Goal: Task Accomplishment & Management: Complete application form

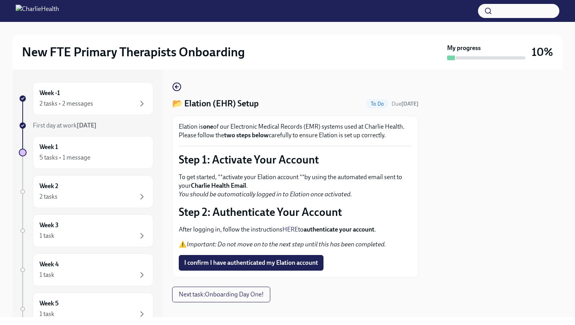
scroll to position [10, 0]
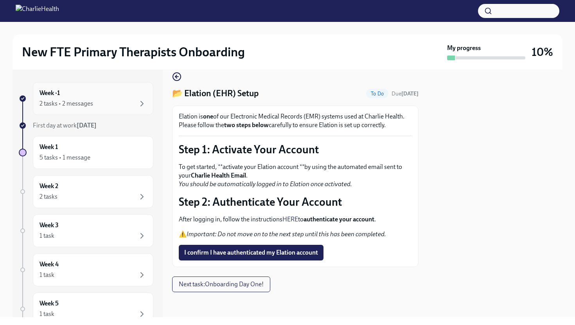
click at [109, 98] on div "Week -1 2 tasks • 2 messages" at bounding box center [92, 99] width 107 height 20
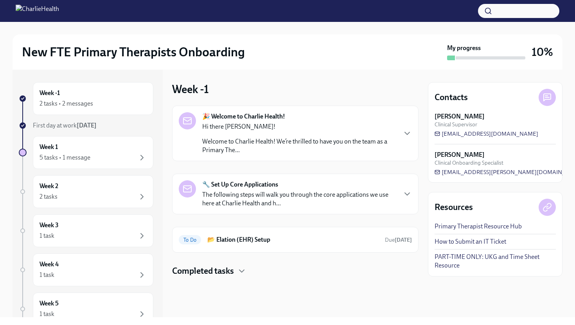
click at [292, 136] on div "Hi there [PERSON_NAME]! Welcome to Charlie Health! We’re thrilled to have you o…" at bounding box center [299, 138] width 194 height 32
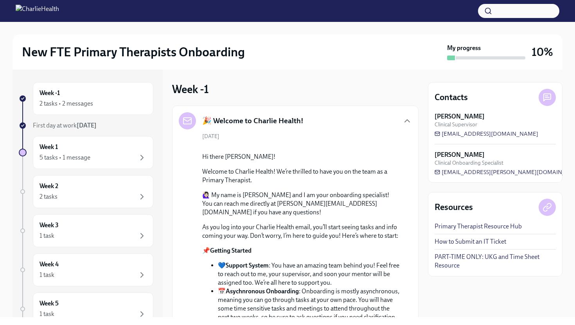
click at [84, 126] on strong "[DATE]" at bounding box center [87, 125] width 20 height 7
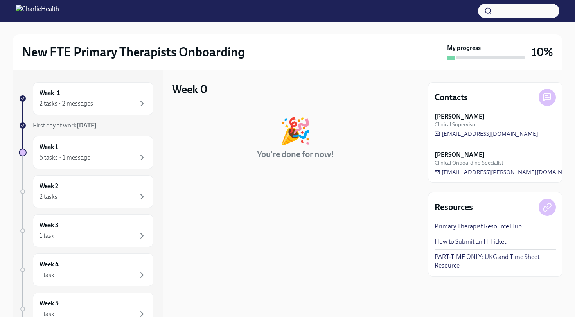
click at [284, 140] on div "🎉" at bounding box center [295, 131] width 32 height 26
click at [115, 149] on div "Week 1 5 tasks • 1 message" at bounding box center [92, 153] width 107 height 20
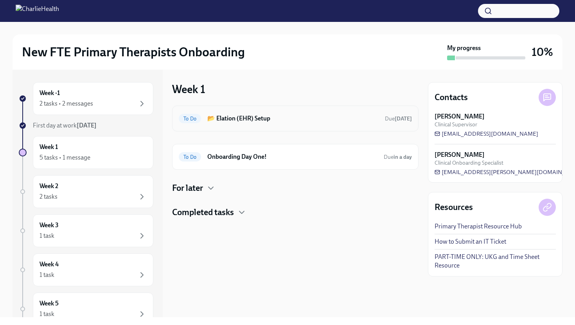
click at [289, 122] on h6 "📂 Elation (EHR) Setup" at bounding box center [292, 118] width 171 height 9
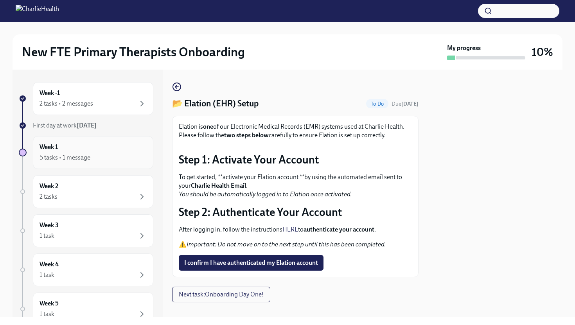
click at [111, 145] on div "Week 1 5 tasks • 1 message" at bounding box center [92, 153] width 107 height 20
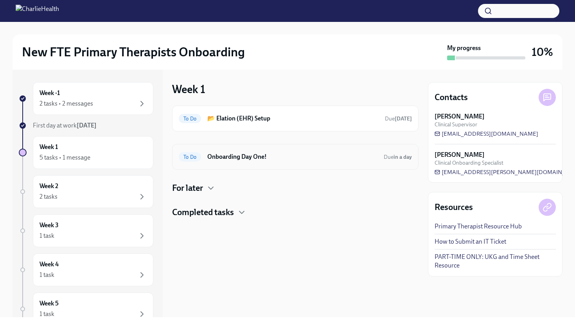
click at [287, 159] on h6 "Onboarding Day One!" at bounding box center [292, 156] width 170 height 9
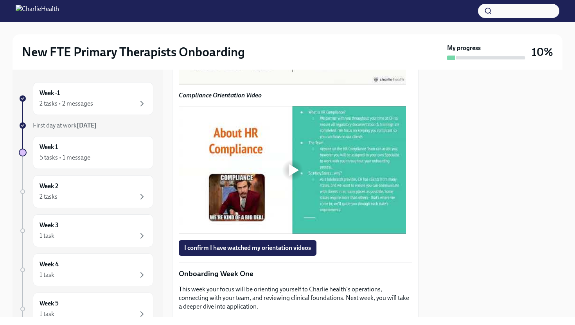
scroll to position [594, 0]
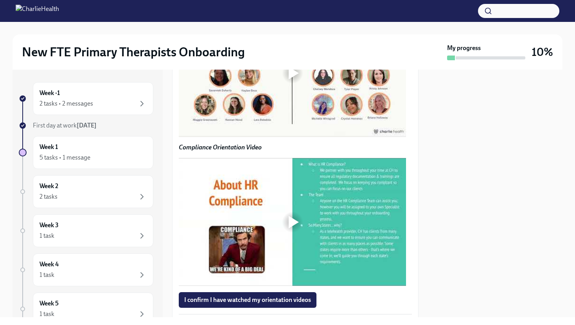
click at [287, 86] on div at bounding box center [292, 73] width 25 height 25
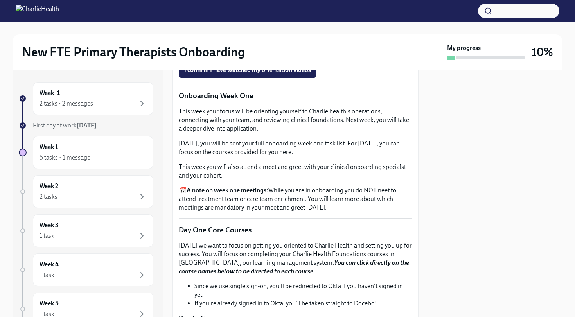
scroll to position [709, 0]
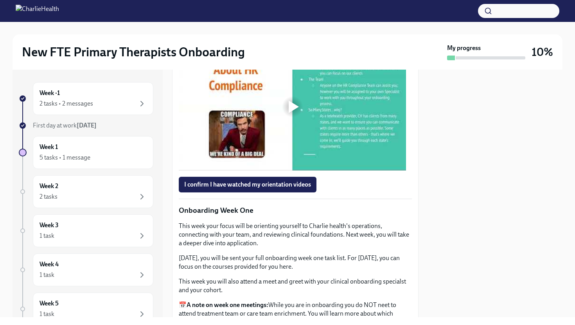
click at [286, 119] on div at bounding box center [292, 106] width 25 height 25
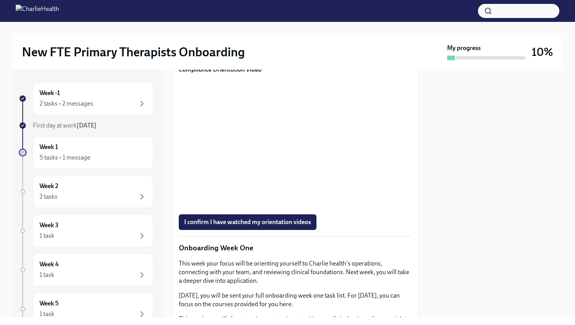
scroll to position [730, 0]
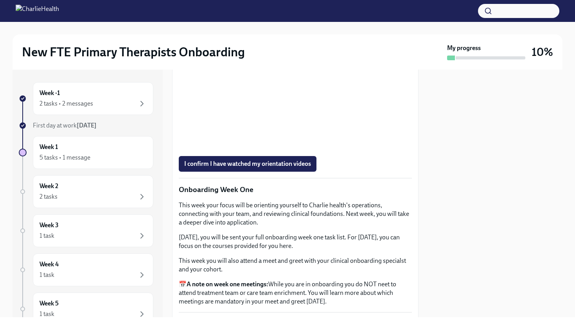
click at [347, 172] on div "I confirm I have watched my orientation videos" at bounding box center [295, 164] width 233 height 16
click at [351, 172] on div "I confirm I have watched my orientation videos" at bounding box center [295, 164] width 233 height 16
click at [518, 195] on div at bounding box center [495, 194] width 135 height 248
click at [505, 133] on div at bounding box center [495, 194] width 135 height 248
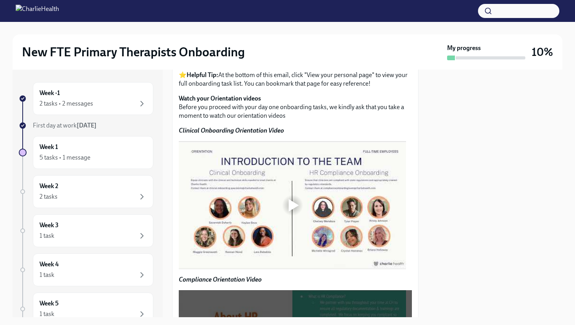
scroll to position [462, 0]
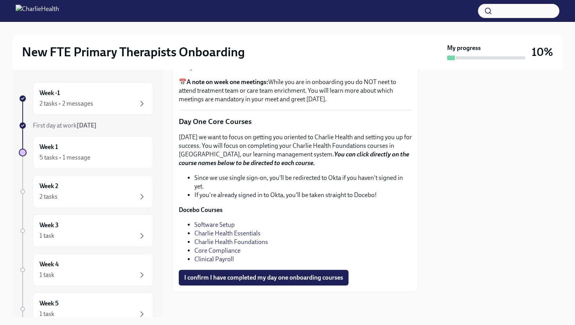
click at [334, 104] on div "This week your focus will be orienting yourself to Charlie health's operations,…" at bounding box center [295, 51] width 233 height 105
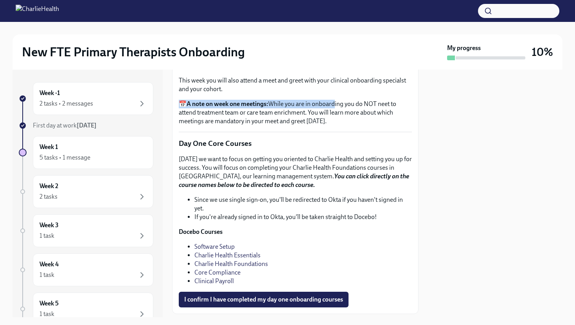
scroll to position [899, 0]
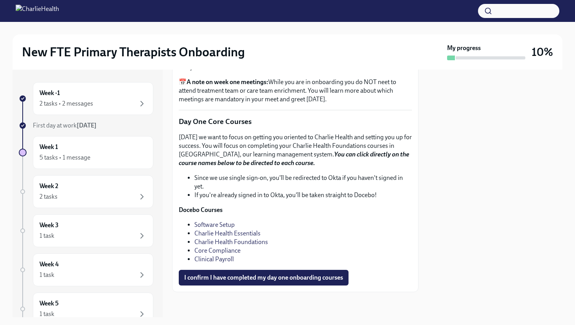
scroll to position [1048, 0]
